Goal: Task Accomplishment & Management: Manage account settings

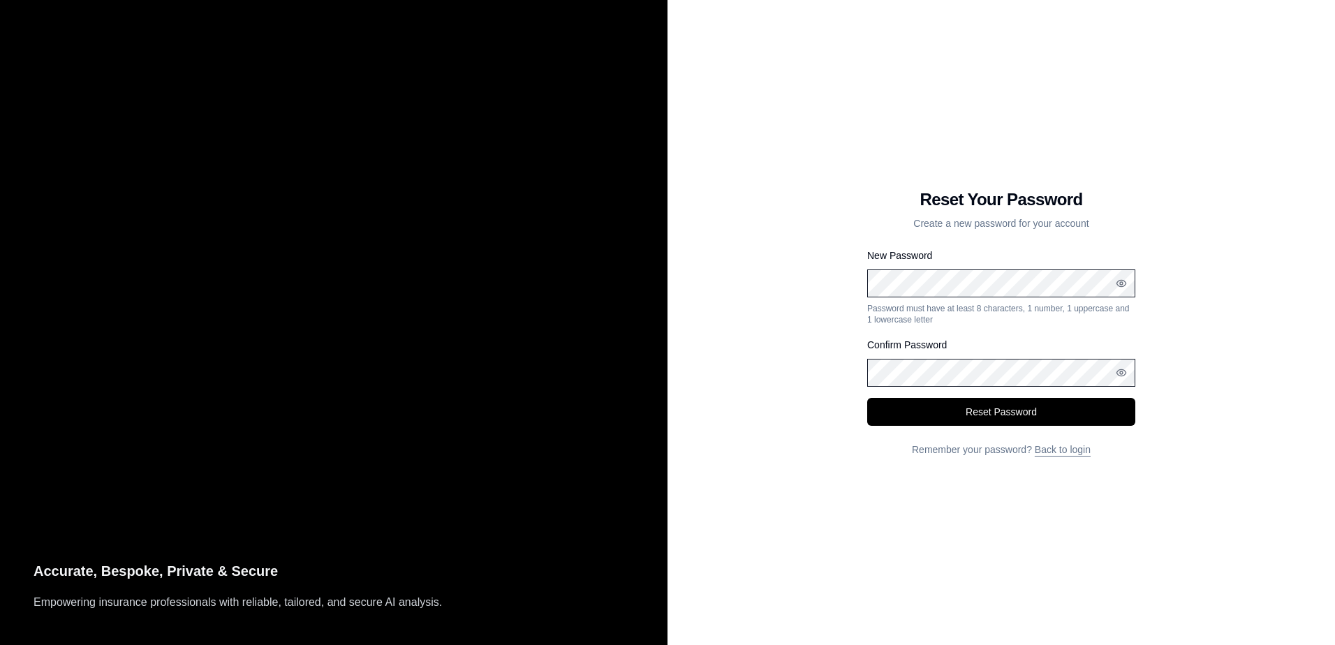
click at [999, 544] on div "Reset Your Password Create a new password for your account New Password Passwor…" at bounding box center [1002, 322] width 668 height 645
drag, startPoint x: 999, startPoint y: 544, endPoint x: 1001, endPoint y: 420, distance: 124.3
click at [1001, 419] on button "Reset Password" at bounding box center [1001, 412] width 268 height 28
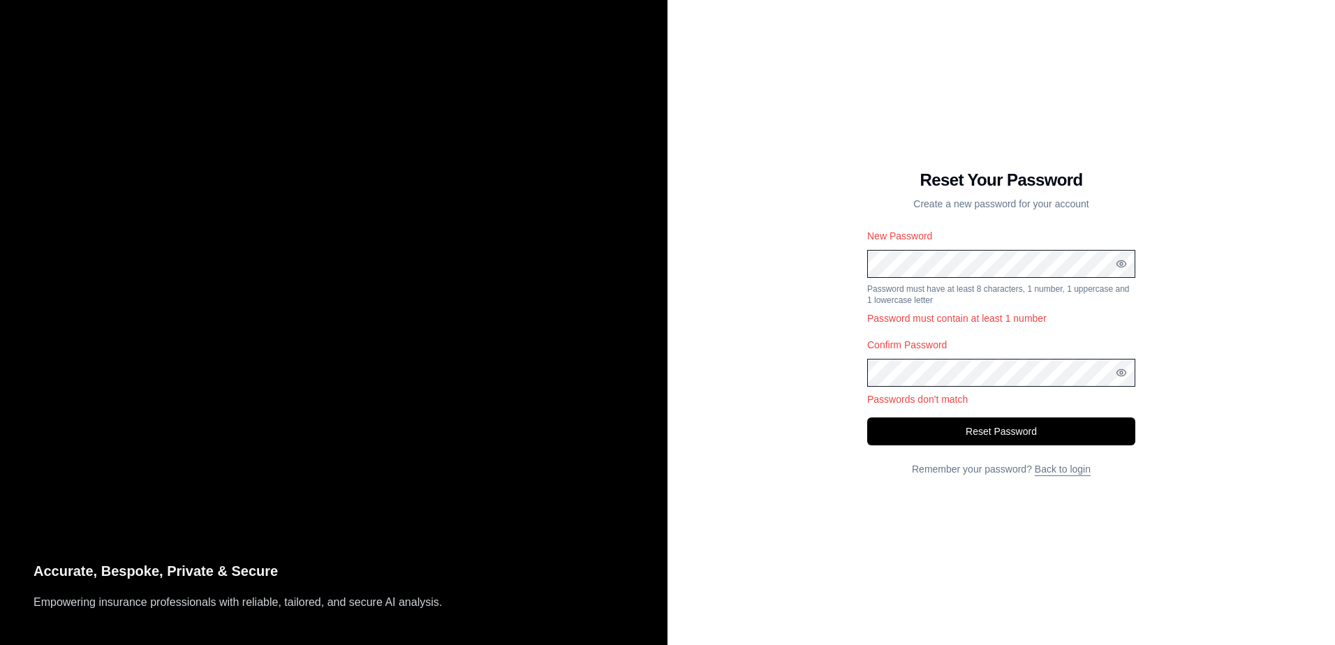
click at [805, 383] on div "Reset Your Password Create a new password for your account New Password Passwor…" at bounding box center [1002, 322] width 668 height 645
click at [823, 260] on div "Reset Your Password Create a new password for your account New Password Passwor…" at bounding box center [1002, 322] width 668 height 645
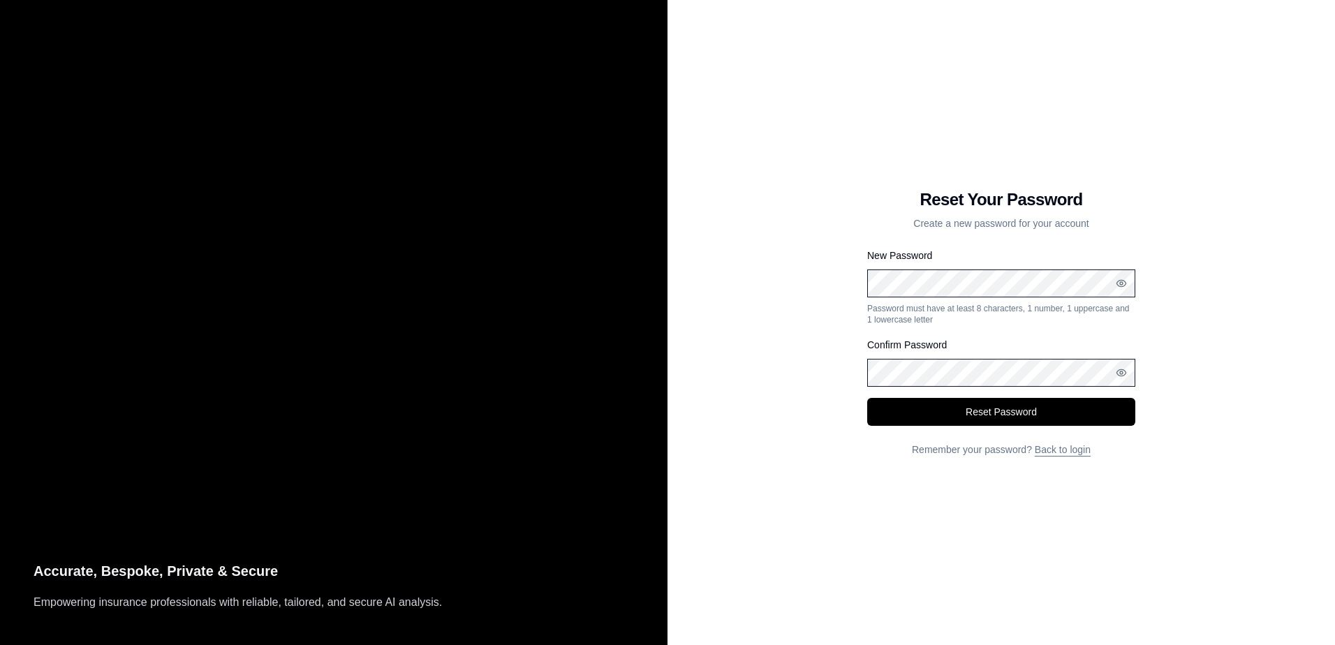
click at [886, 525] on div "Reset Your Password Create a new password for your account New Password Passwor…" at bounding box center [1002, 322] width 668 height 645
click at [930, 414] on button "Reset Password" at bounding box center [1001, 412] width 268 height 28
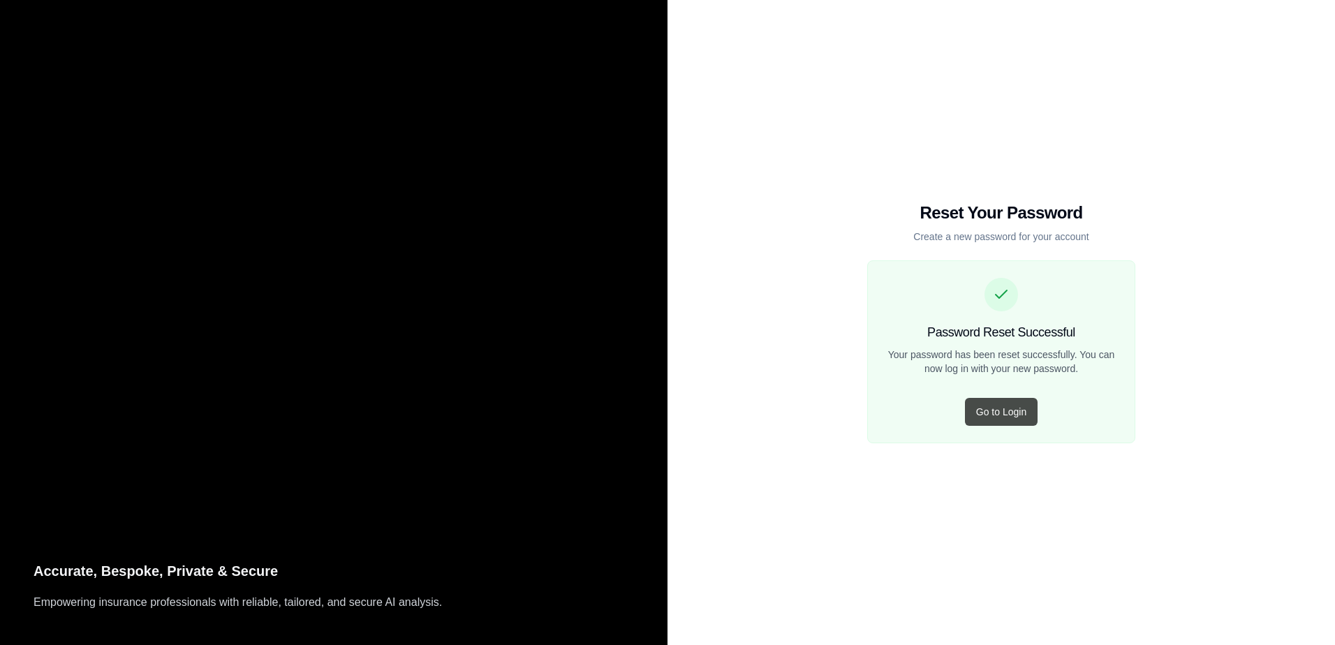
click at [1007, 411] on button "Go to Login" at bounding box center [1001, 412] width 73 height 28
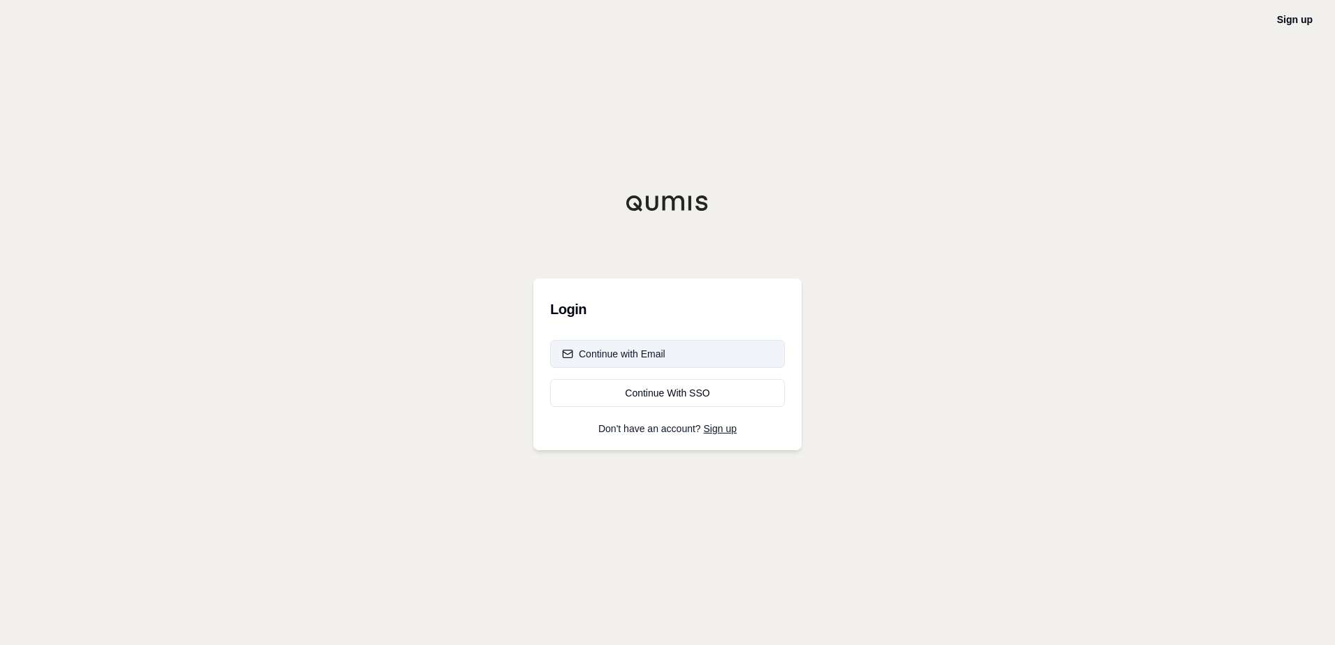
click at [659, 357] on div "Continue with Email" at bounding box center [613, 354] width 103 height 14
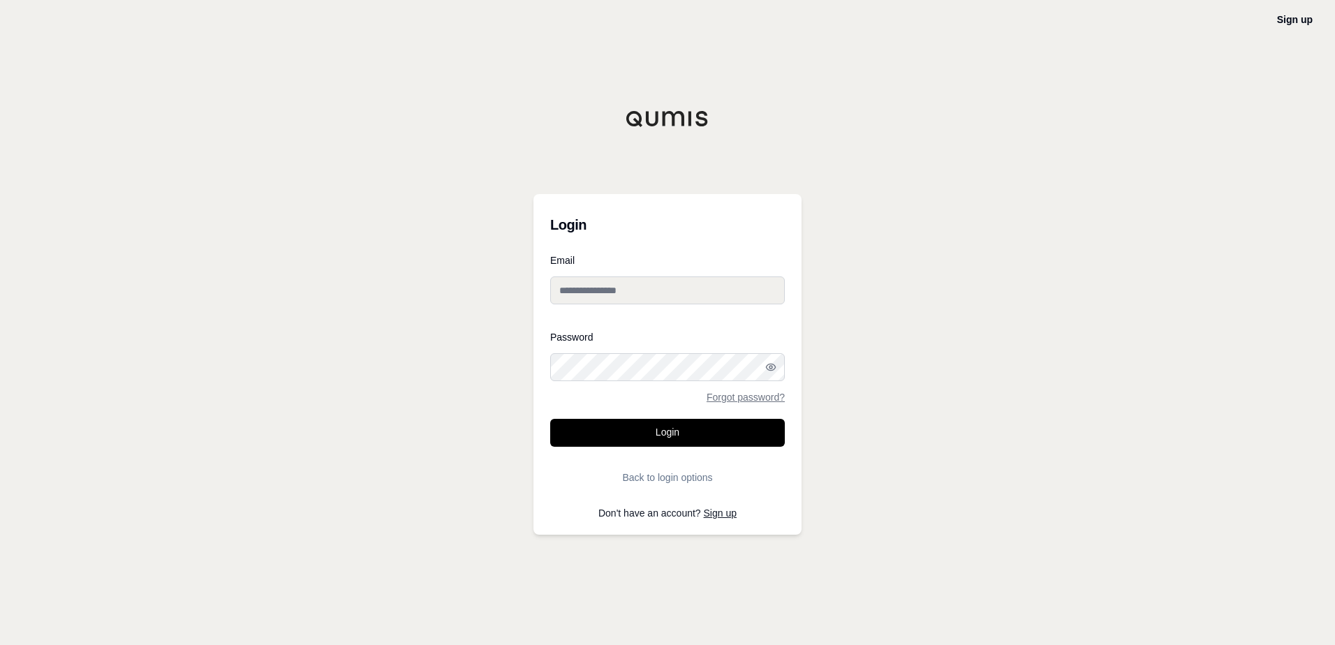
type input "**********"
click at [668, 435] on button "Login" at bounding box center [667, 433] width 235 height 28
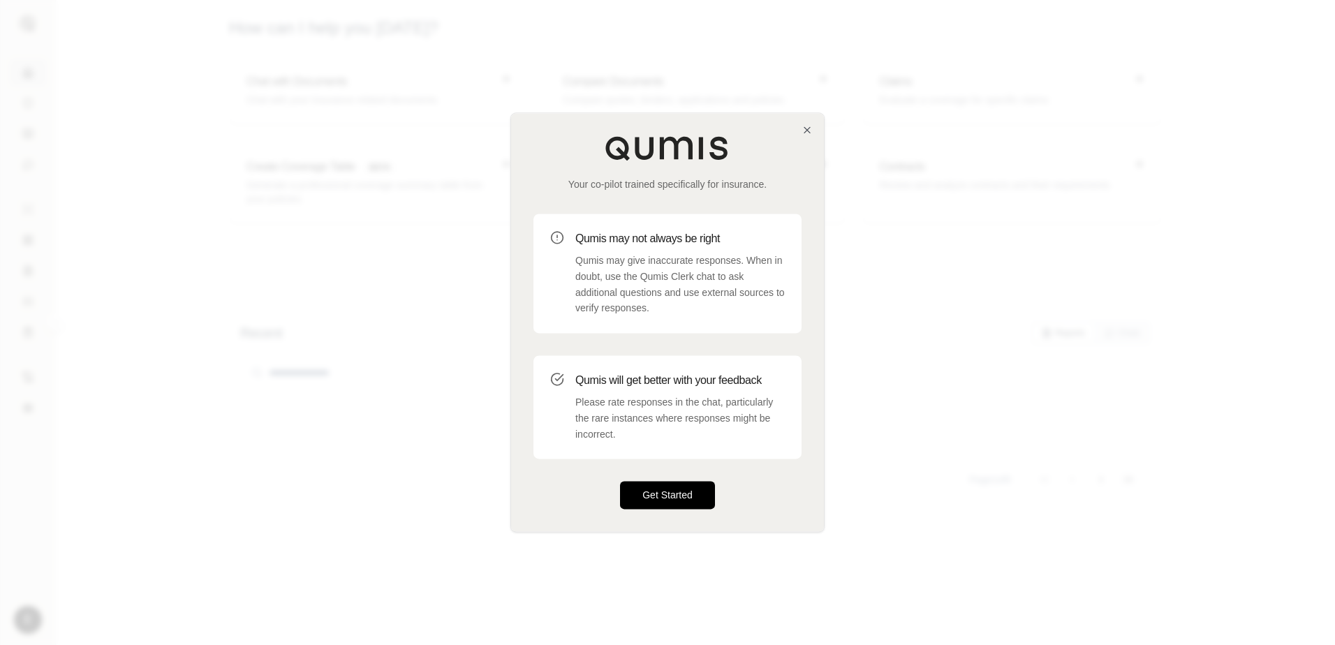
click at [671, 499] on button "Get Started" at bounding box center [667, 496] width 95 height 28
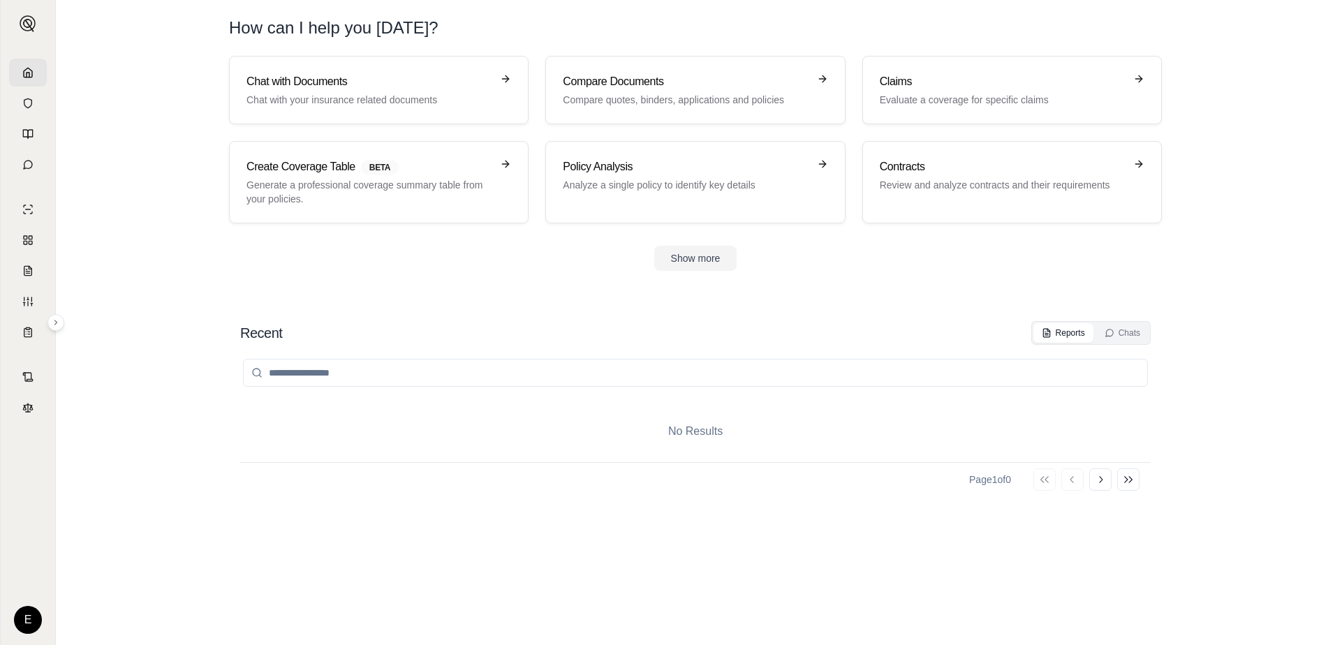
click at [31, 71] on icon at bounding box center [27, 72] width 11 height 11
click at [33, 80] on link at bounding box center [28, 73] width 38 height 28
click at [27, 621] on html "E How can I help you today? Chat with Documents Chat with your insurance relate…" at bounding box center [667, 322] width 1335 height 645
click at [273, 569] on html "E How can I help you today? Chat with Documents Chat with your insurance relate…" at bounding box center [667, 322] width 1335 height 645
click at [1277, 251] on section "Chat with Documents Chat with your insurance related documents Compare Document…" at bounding box center [695, 174] width 1268 height 237
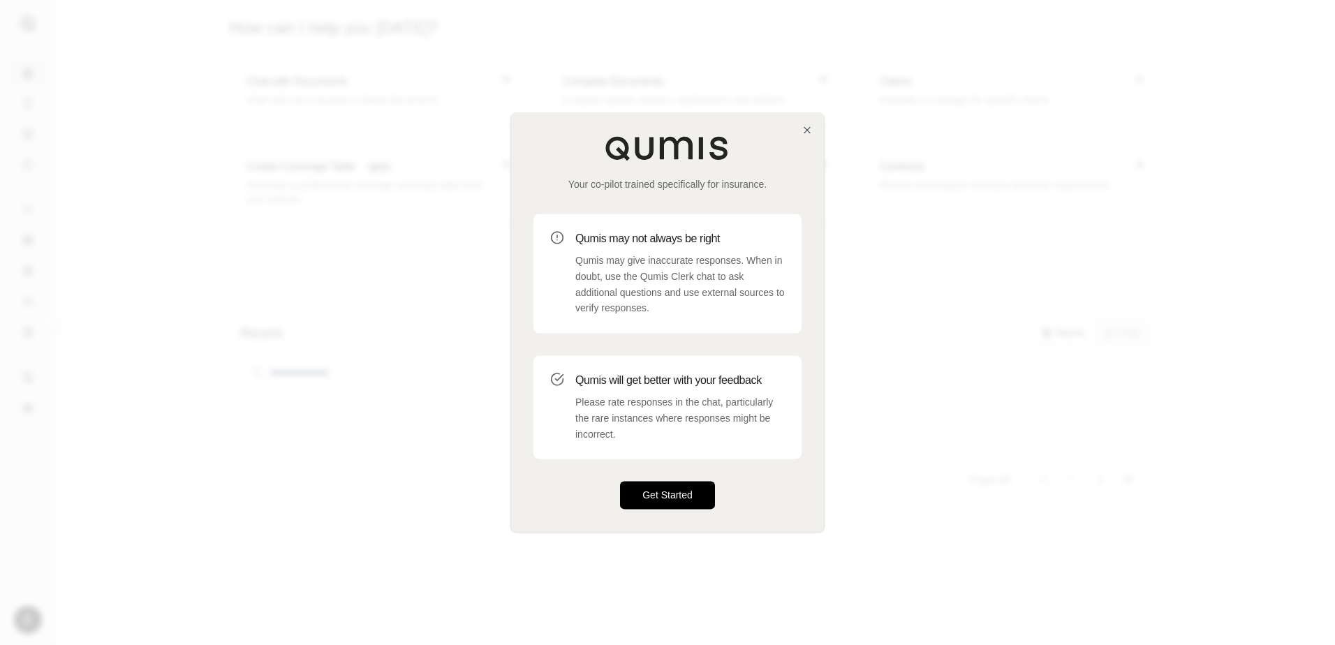
click at [688, 507] on button "Get Started" at bounding box center [667, 496] width 95 height 28
